Goal: Task Accomplishment & Management: Use online tool/utility

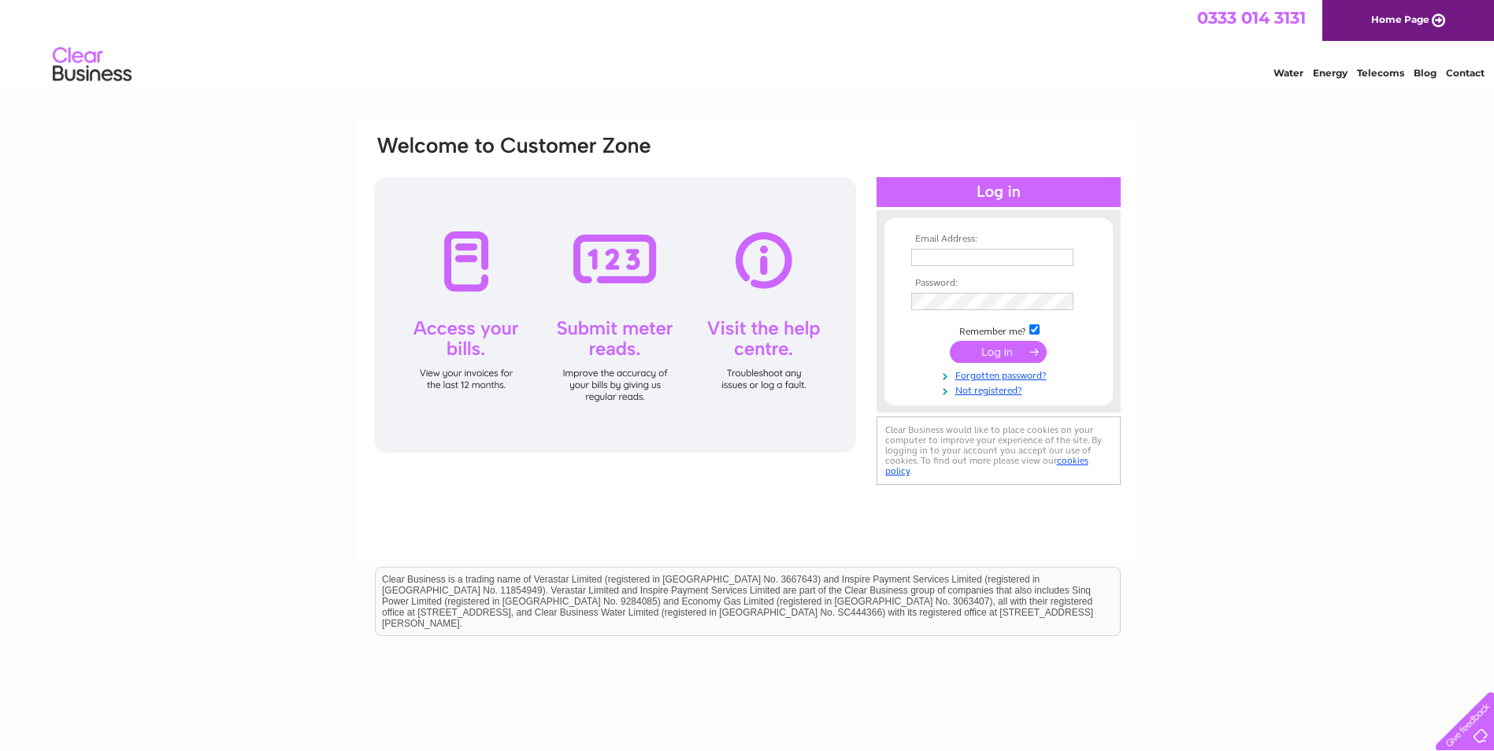
type input "graham.scott@cbtechnology.co.uk"
click at [997, 354] on input "submit" at bounding box center [998, 352] width 97 height 22
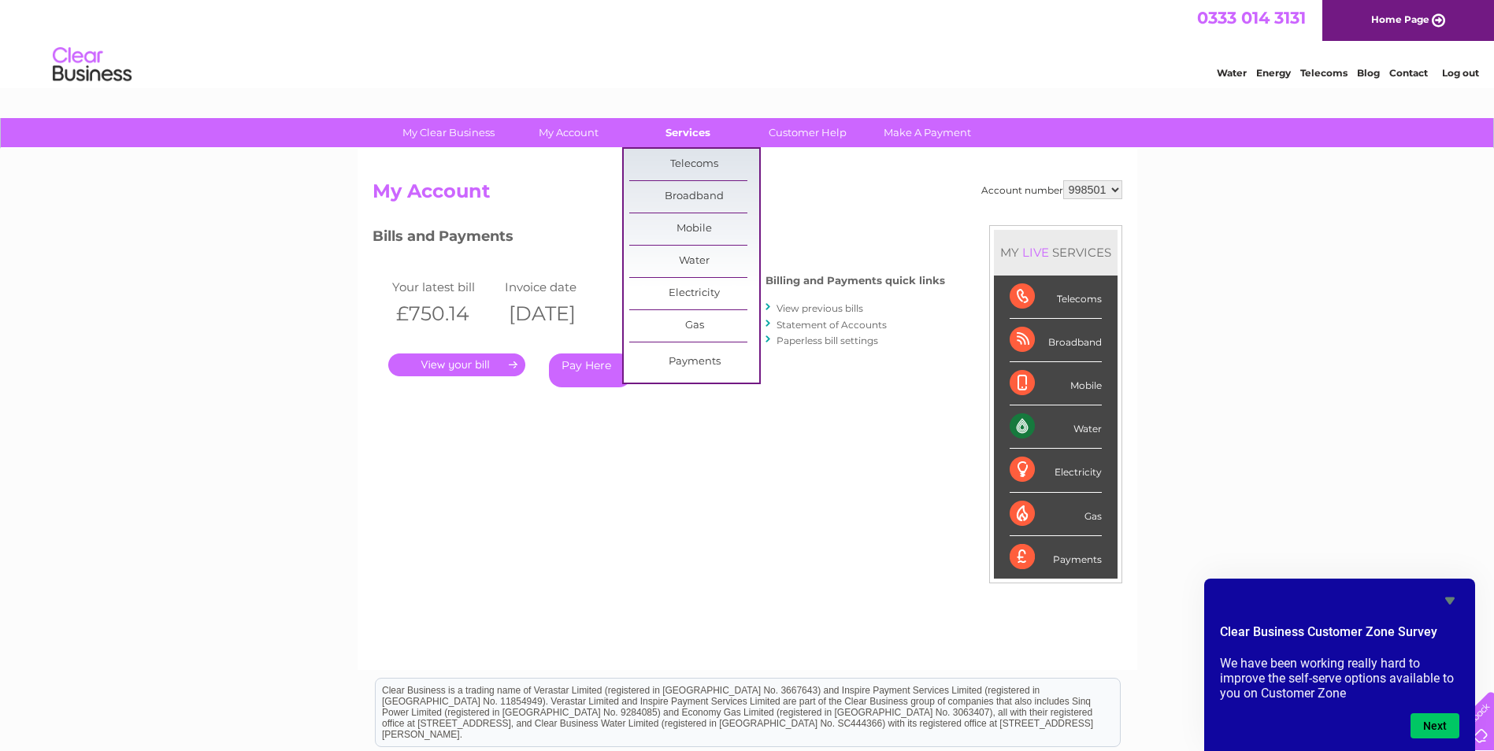
click at [680, 126] on link "Services" at bounding box center [688, 132] width 130 height 29
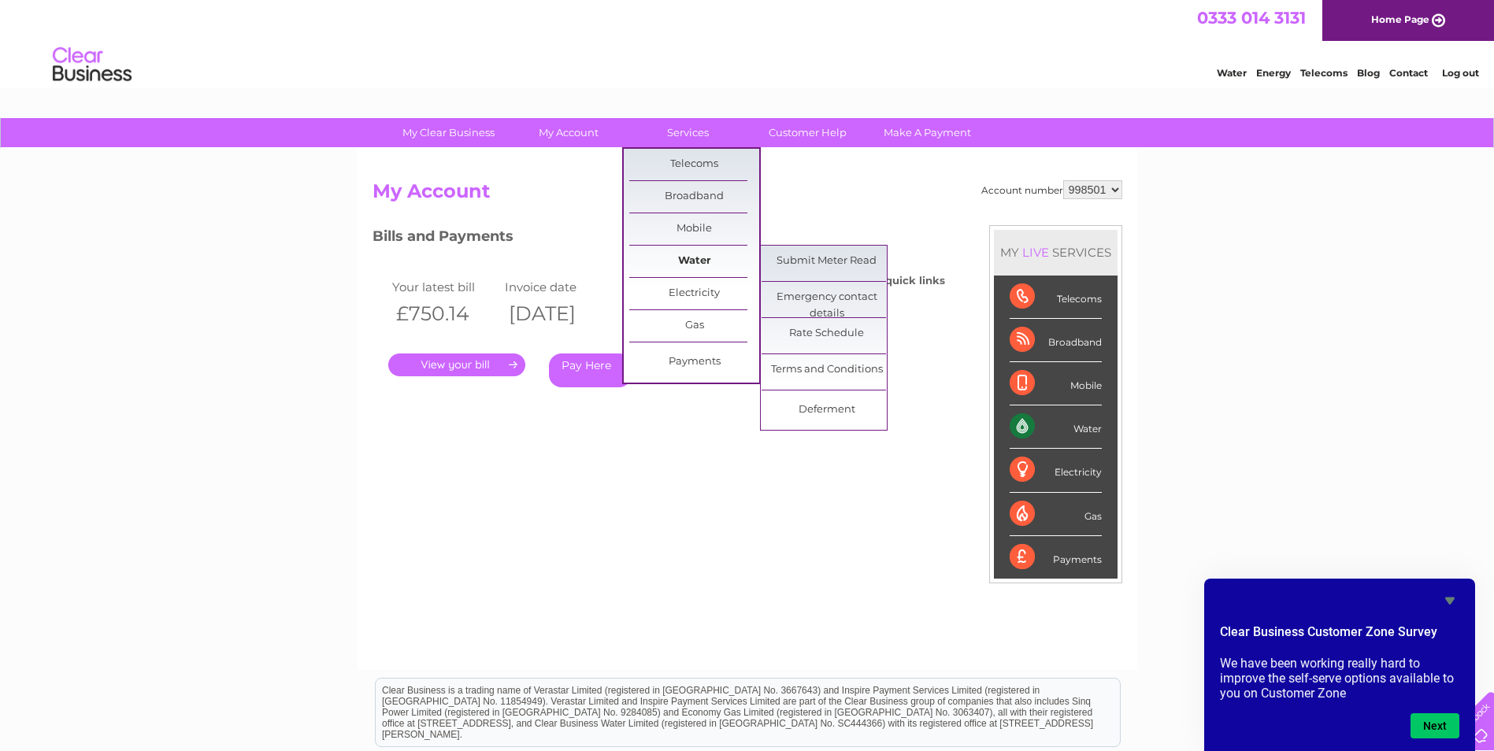
click at [672, 252] on link "Water" at bounding box center [694, 261] width 130 height 31
click at [838, 268] on link "Submit Meter Read" at bounding box center [826, 261] width 130 height 31
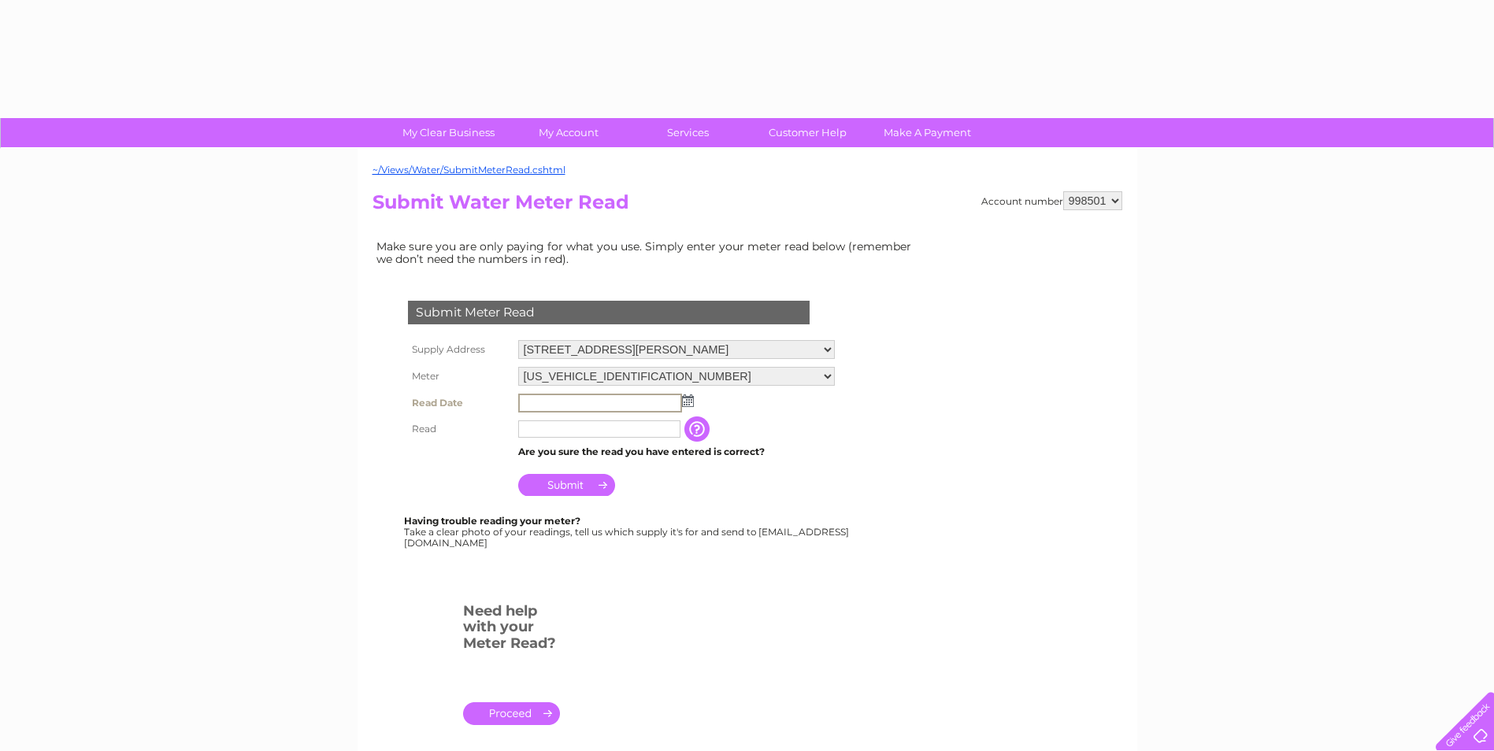
click at [602, 402] on input "text" at bounding box center [600, 403] width 164 height 19
click at [687, 401] on img at bounding box center [686, 400] width 12 height 13
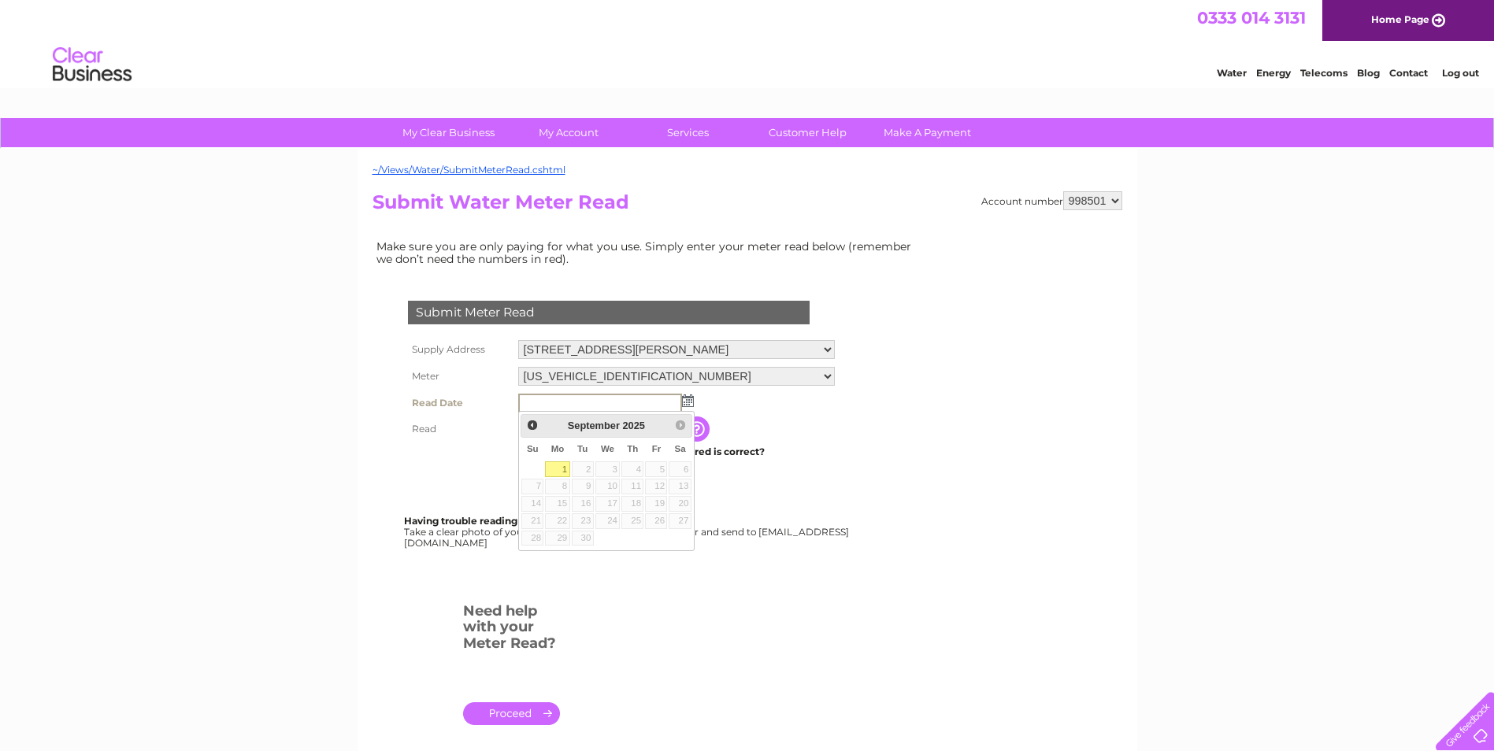
click at [557, 467] on link "1" at bounding box center [557, 469] width 24 height 16
type input "2025/09/01"
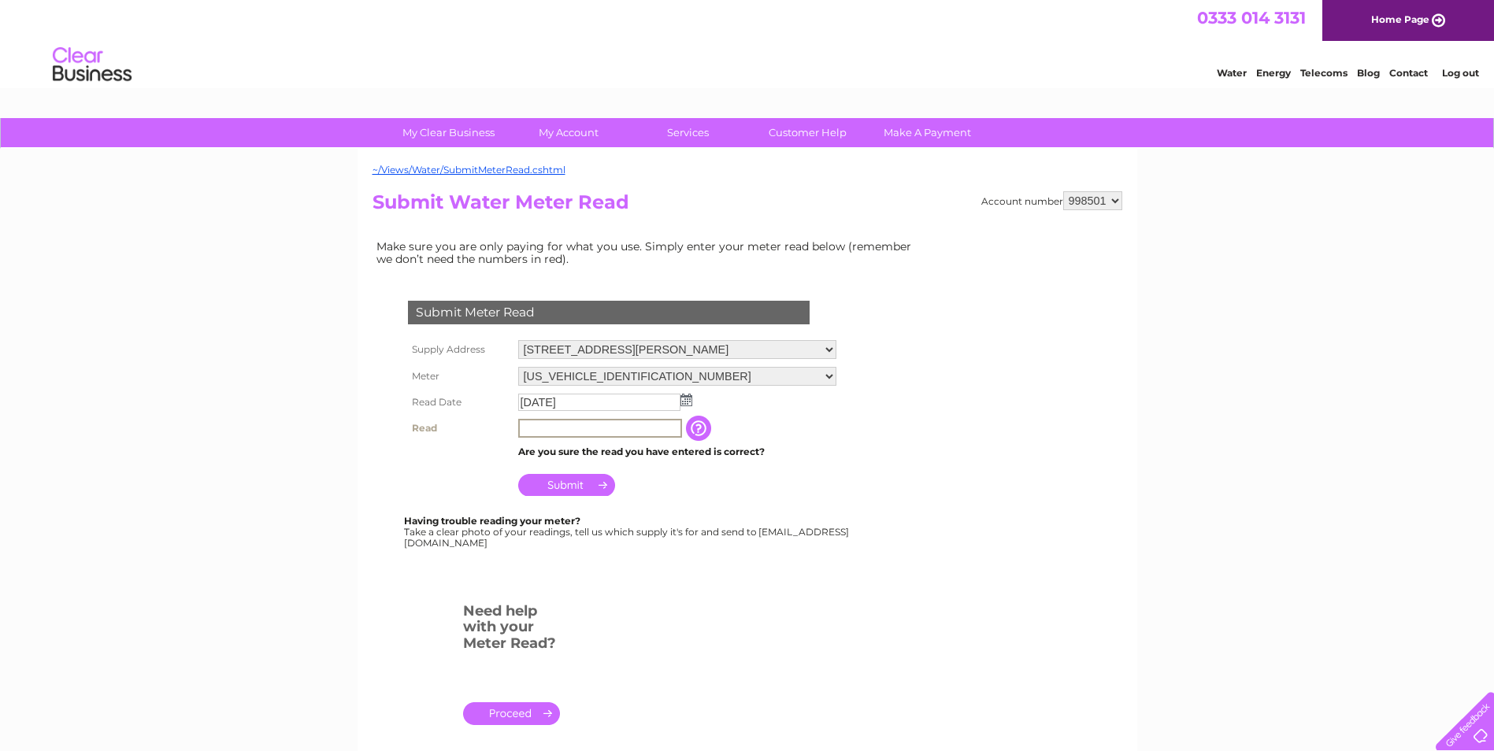
click at [627, 428] on input "text" at bounding box center [600, 428] width 164 height 19
type input "12745"
click at [580, 479] on input "Submit" at bounding box center [566, 483] width 97 height 22
